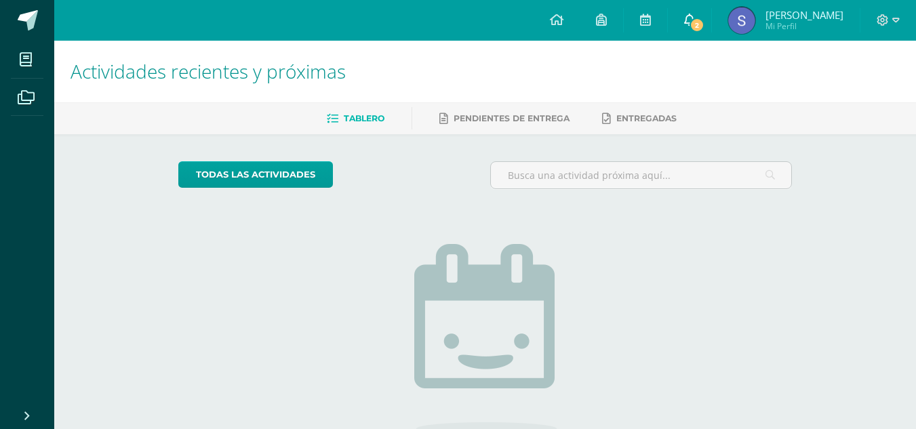
click at [695, 22] on icon at bounding box center [689, 20] width 11 height 12
click at [889, 150] on div "Actividades recientes y próximas Tablero Pendientes de entrega Entregadas todas…" at bounding box center [485, 297] width 862 height 512
click at [788, 14] on span "[PERSON_NAME]" at bounding box center [804, 15] width 78 height 14
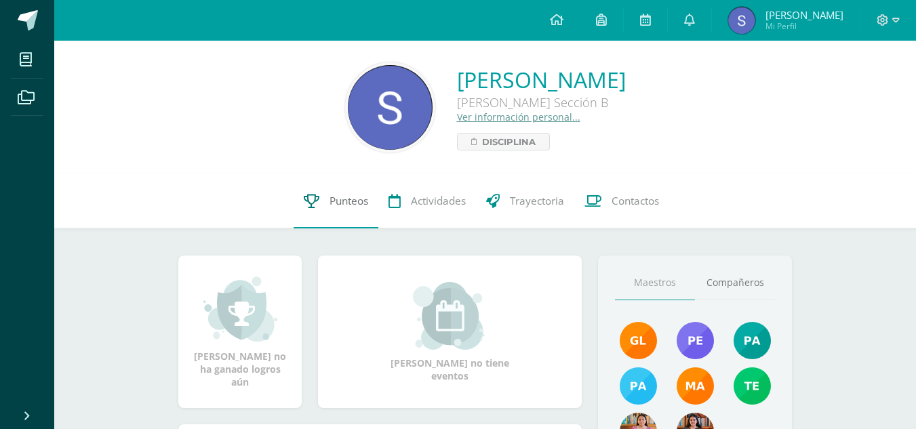
click at [322, 201] on link "Punteos" at bounding box center [336, 201] width 85 height 54
